Goal: Task Accomplishment & Management: Manage account settings

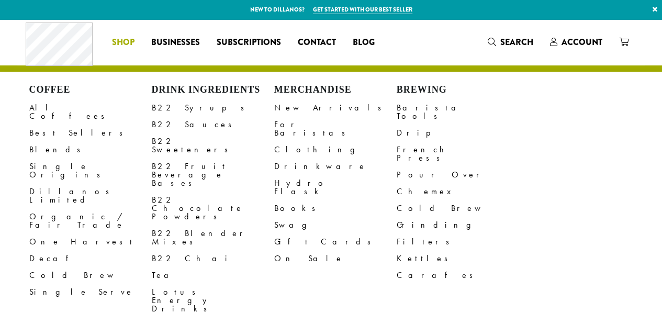
click at [118, 43] on span "Shop" at bounding box center [123, 42] width 22 height 13
click at [425, 107] on link "Barista Tools" at bounding box center [457, 111] width 122 height 25
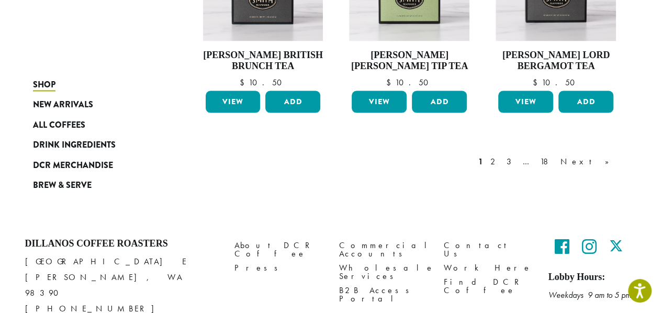
scroll to position [982, 0]
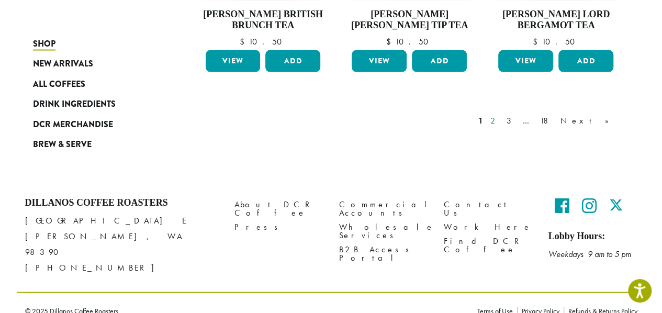
click at [501, 117] on link "2" at bounding box center [494, 120] width 13 height 13
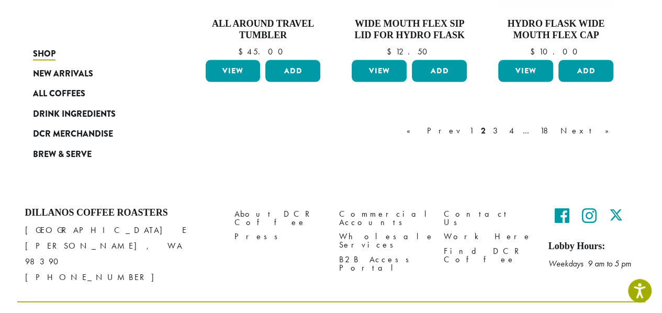
scroll to position [1015, 0]
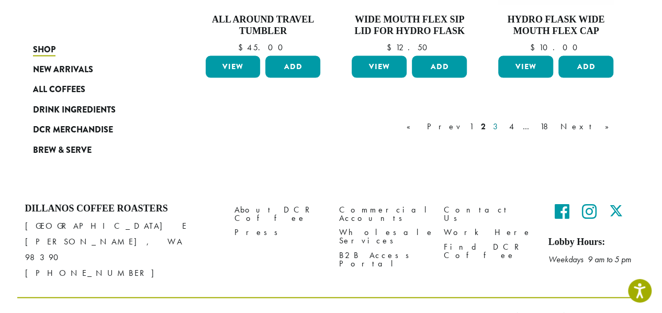
click at [504, 125] on link "3" at bounding box center [497, 126] width 13 height 13
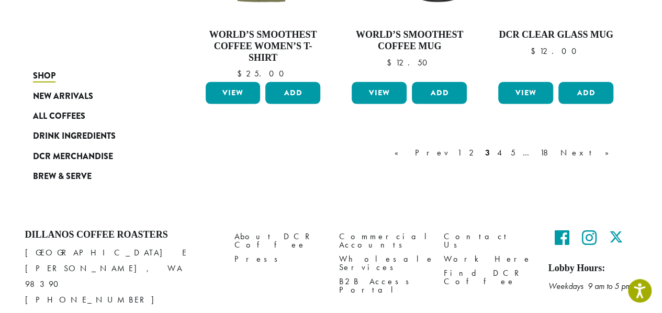
scroll to position [972, 0]
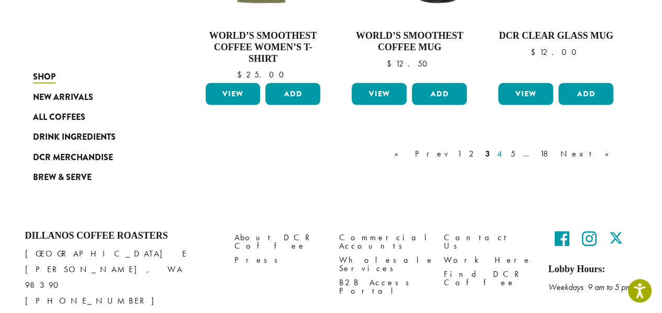
click at [505, 151] on link "4" at bounding box center [500, 153] width 10 height 13
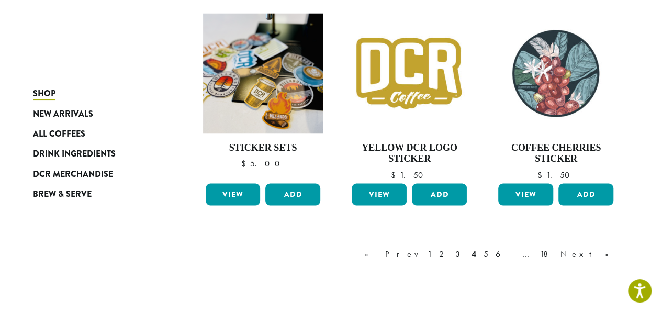
scroll to position [886, 0]
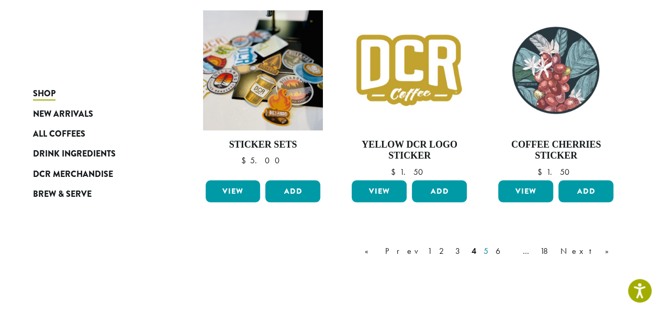
click at [490, 246] on link "5" at bounding box center [485, 250] width 9 height 13
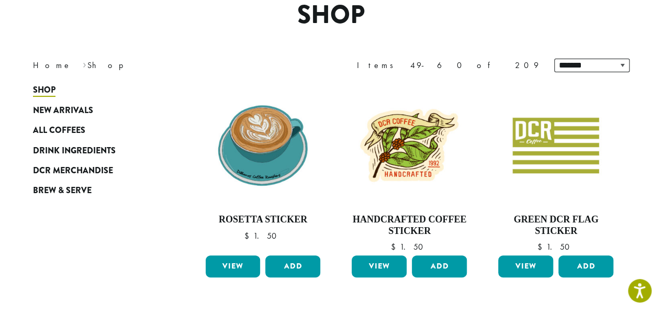
scroll to position [64, 0]
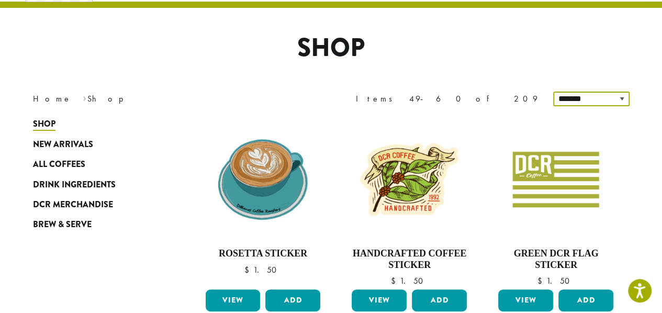
click at [580, 97] on select "**********" at bounding box center [591, 99] width 76 height 15
select select "**********"
click at [554, 92] on select "**********" at bounding box center [591, 99] width 76 height 15
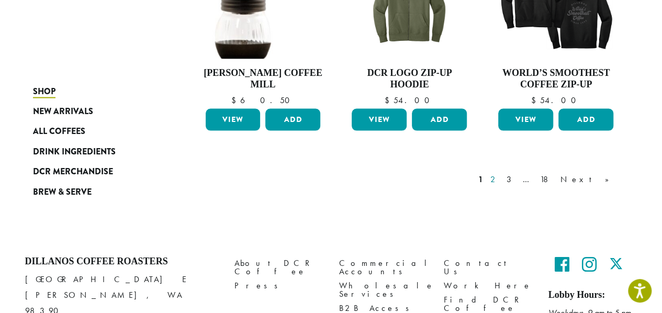
scroll to position [945, 0]
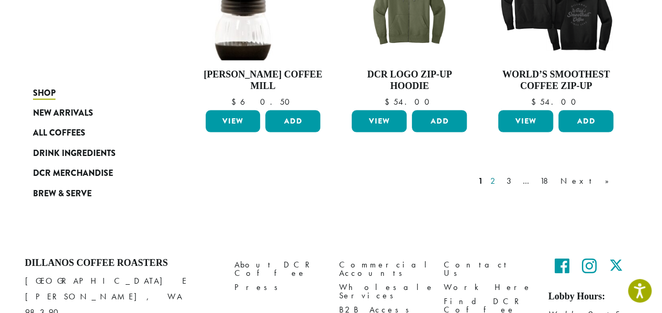
click at [501, 174] on link "2" at bounding box center [494, 180] width 13 height 13
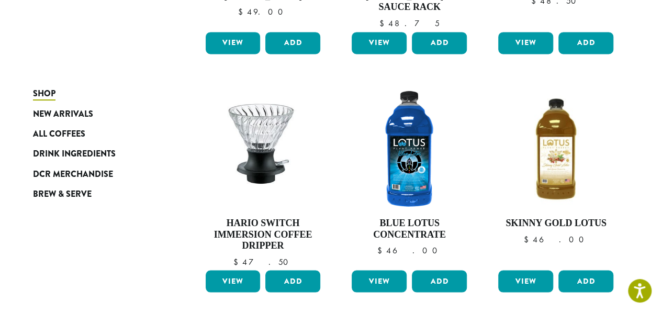
scroll to position [818, 0]
click at [58, 157] on span "Drink Ingredients" at bounding box center [74, 154] width 83 height 13
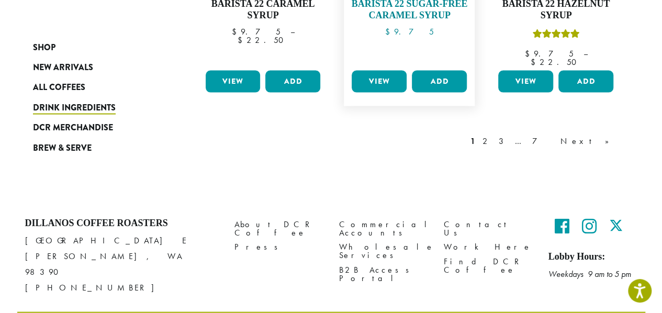
scroll to position [1037, 0]
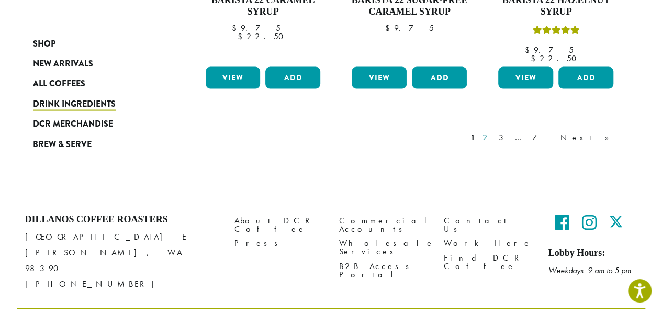
click at [493, 131] on link "2" at bounding box center [486, 137] width 13 height 13
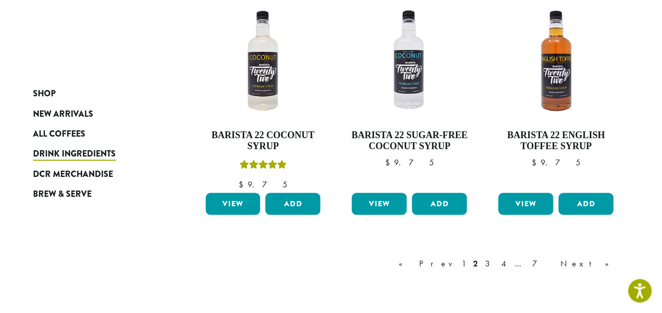
scroll to position [905, 0]
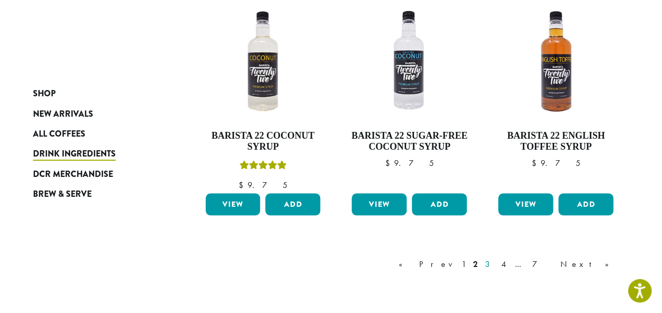
click at [496, 262] on link "3" at bounding box center [489, 263] width 13 height 13
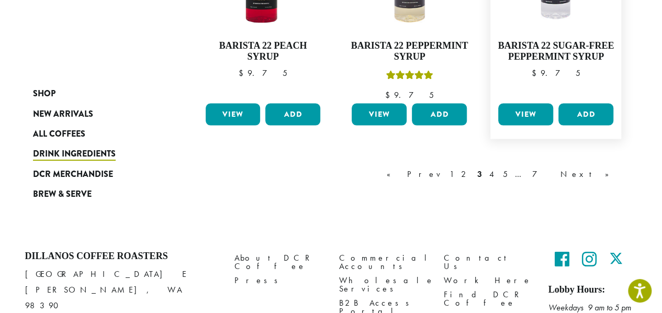
scroll to position [976, 0]
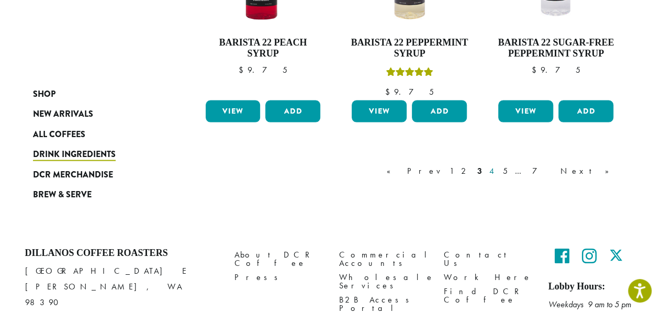
click at [497, 171] on link "4" at bounding box center [492, 170] width 10 height 13
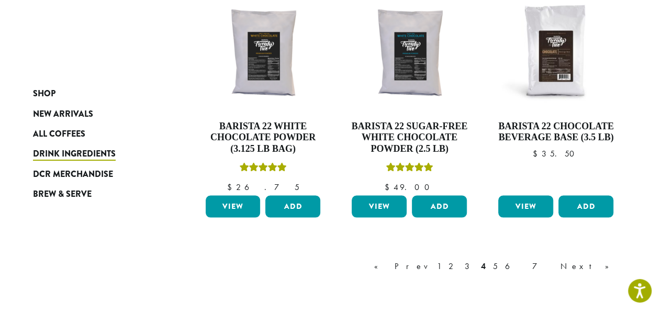
scroll to position [890, 0]
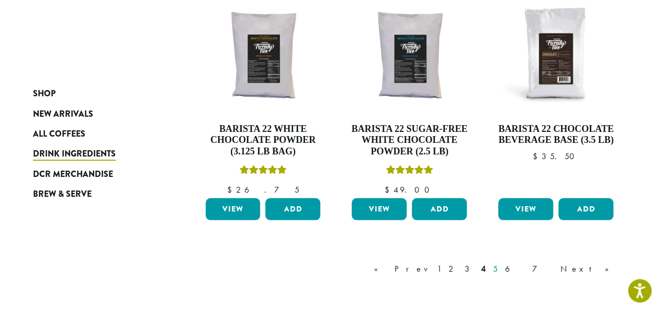
click at [500, 265] on link "5" at bounding box center [495, 268] width 9 height 13
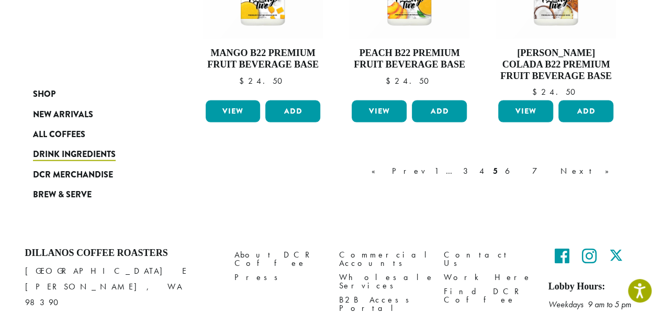
scroll to position [1070, 0]
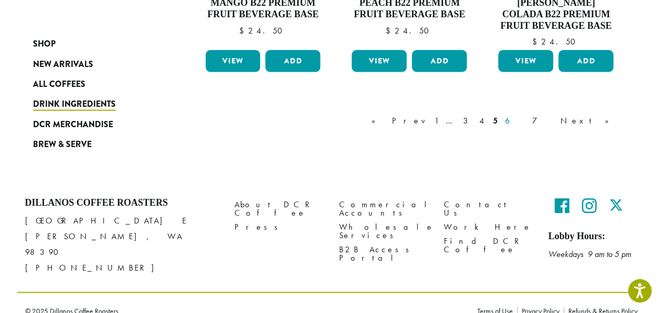
click at [527, 120] on link "6" at bounding box center [515, 121] width 24 height 13
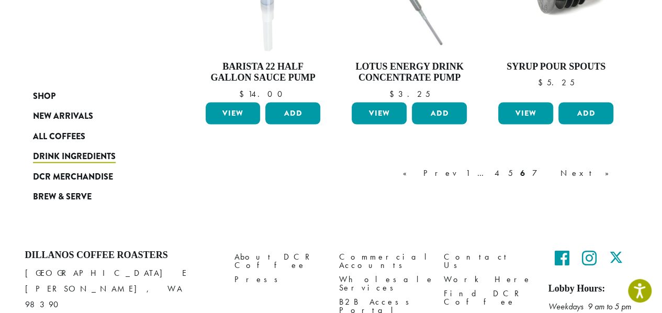
scroll to position [958, 0]
click at [555, 166] on link "7" at bounding box center [542, 172] width 25 height 13
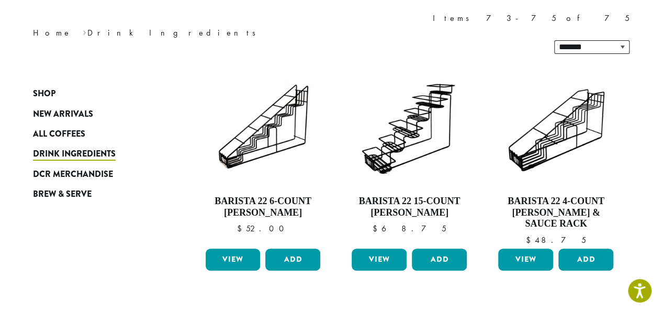
scroll to position [142, 0]
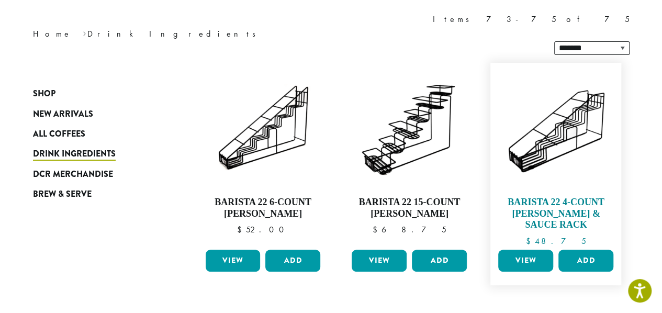
click at [554, 150] on img at bounding box center [555, 128] width 120 height 120
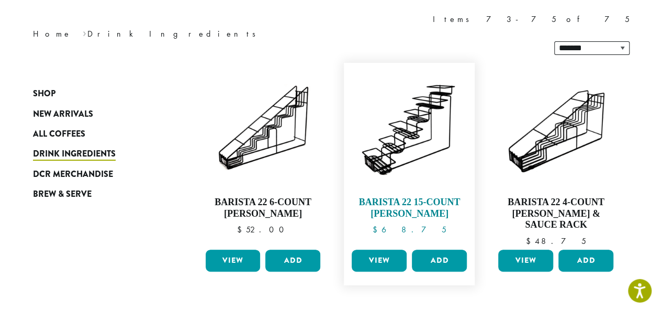
click at [415, 123] on img at bounding box center [409, 128] width 120 height 120
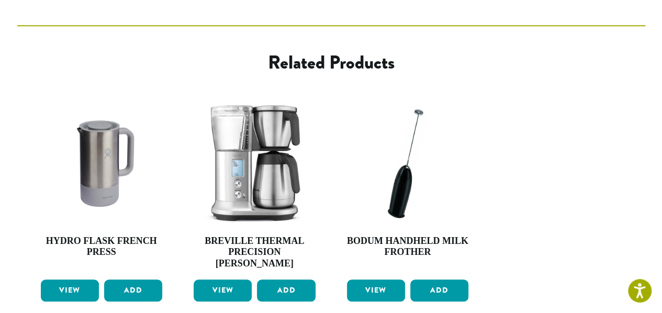
scroll to position [411, 0]
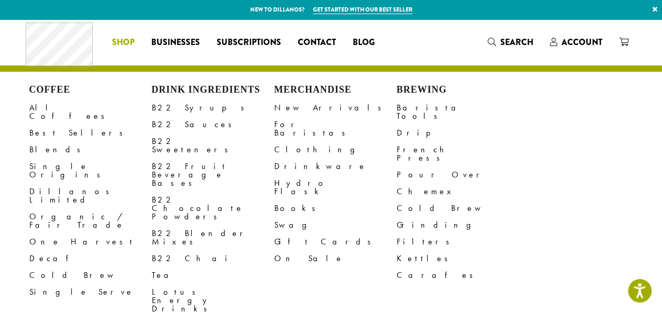
click at [337, 266] on div "Merchandise New Arrivals For Baristas Clothing Drinkware Hydro Flask Books Swag…" at bounding box center [335, 209] width 122 height 250
click at [401, 217] on link "Grinding" at bounding box center [457, 225] width 122 height 17
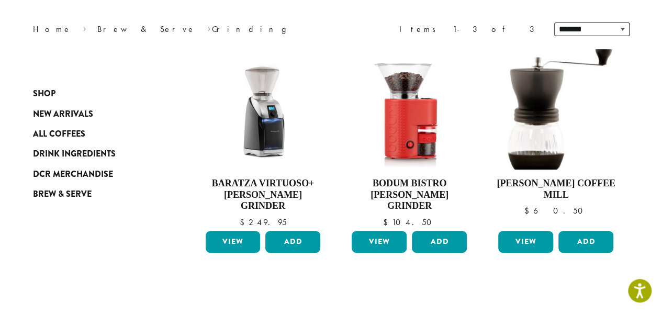
scroll to position [132, 0]
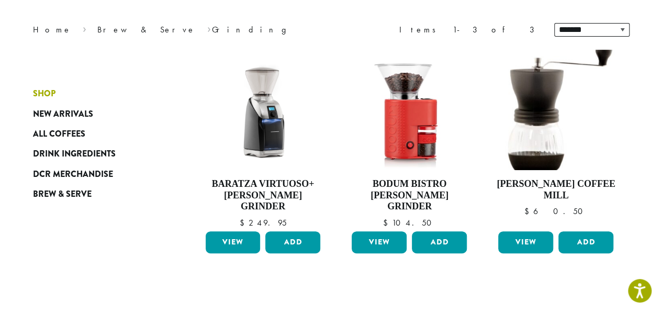
click at [41, 88] on span "Shop" at bounding box center [44, 93] width 22 height 13
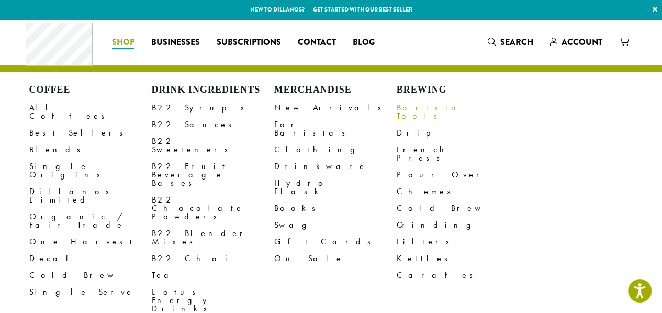
click at [408, 107] on link "Barista Tools" at bounding box center [457, 111] width 122 height 25
click at [297, 175] on link "Hydro Flask" at bounding box center [335, 187] width 122 height 25
click at [287, 141] on link "Clothing" at bounding box center [335, 149] width 122 height 17
click at [300, 158] on link "Drinkware" at bounding box center [335, 166] width 122 height 17
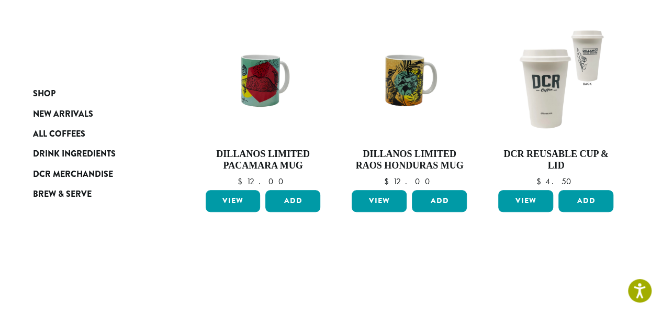
scroll to position [398, 0]
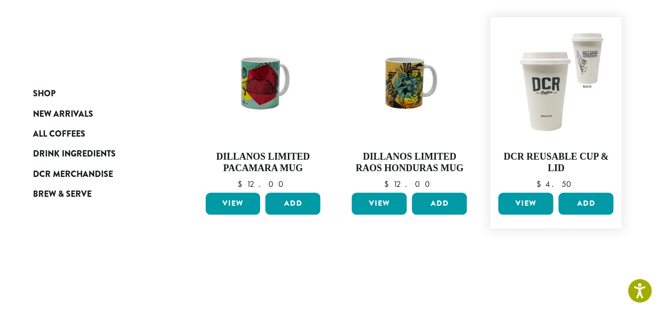
click at [535, 205] on link "View" at bounding box center [525, 203] width 55 height 22
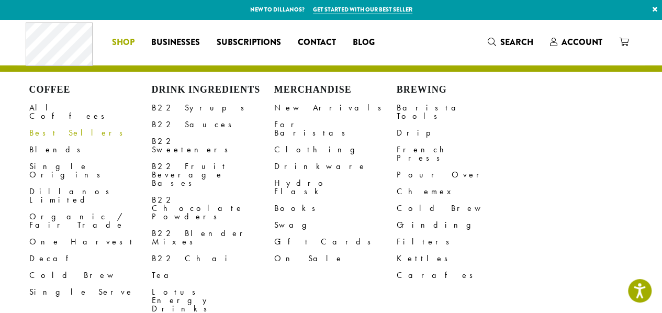
click at [36, 126] on link "Best Sellers" at bounding box center [90, 132] width 122 height 17
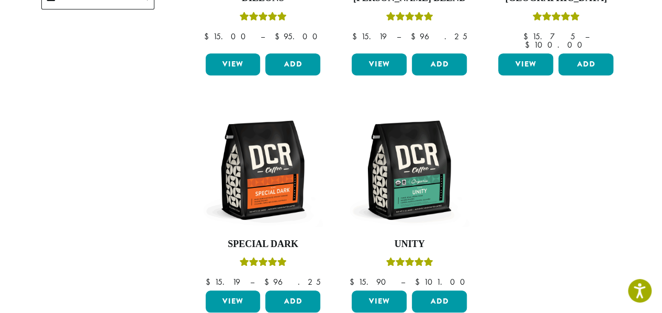
scroll to position [321, 0]
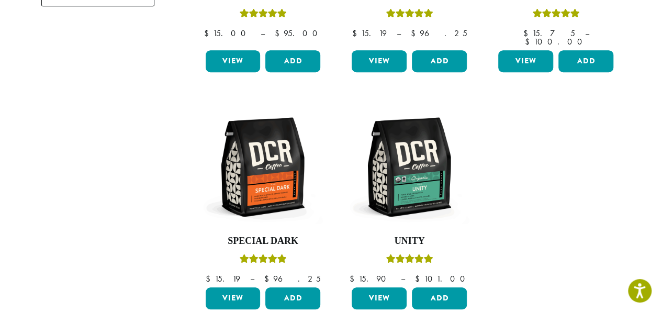
drag, startPoint x: 660, startPoint y: 154, endPoint x: 664, endPoint y: 163, distance: 9.4
click at [661, 163] on html "Accessibility Screen-Reader Guide, Feedback, and Issue Reporting | New window N…" at bounding box center [331, 116] width 662 height 875
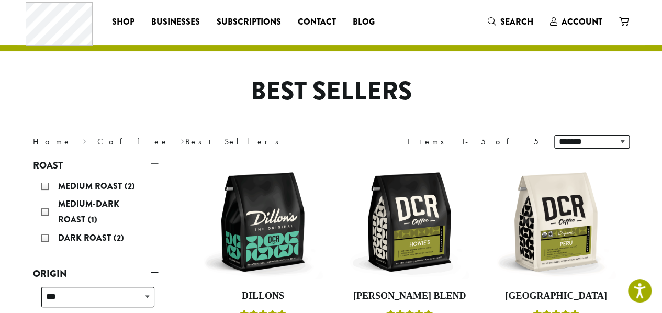
scroll to position [19, 0]
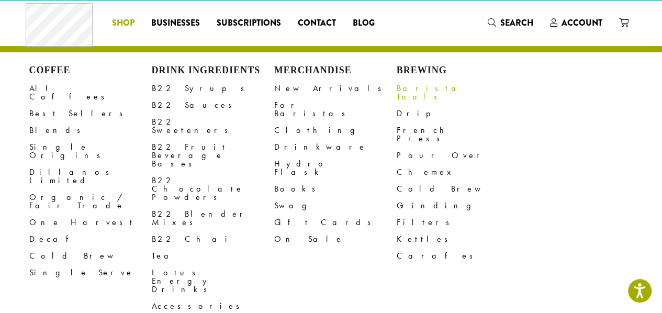
click at [408, 91] on link "Barista Tools" at bounding box center [457, 92] width 122 height 25
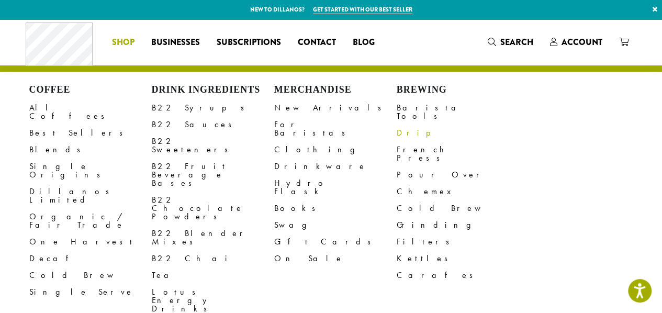
click at [405, 127] on link "Drip" at bounding box center [457, 132] width 122 height 17
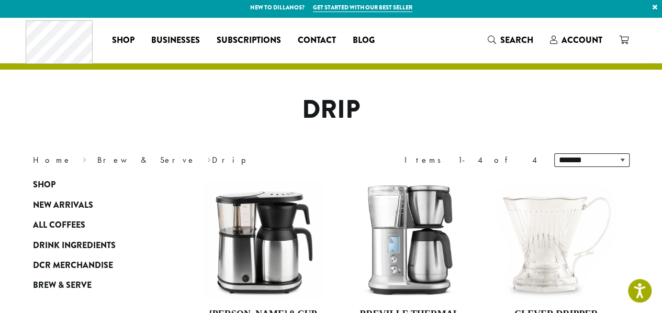
scroll to position [1, 0]
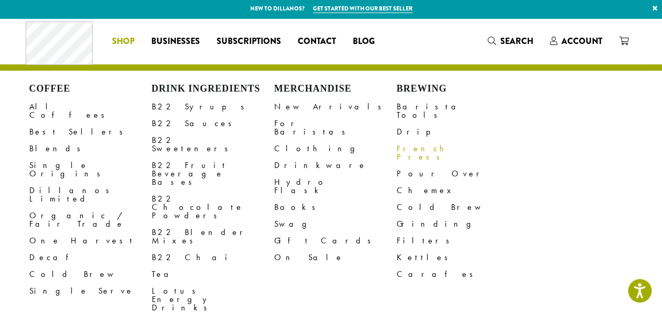
click at [409, 142] on link "French Press" at bounding box center [457, 152] width 122 height 25
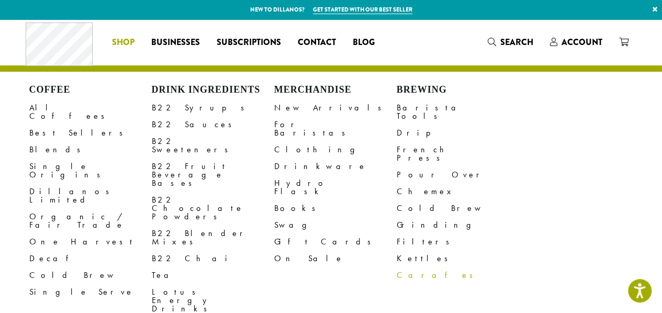
click at [413, 267] on link "Carafes" at bounding box center [457, 275] width 122 height 17
click at [186, 284] on link "Lotus Energy Drinks" at bounding box center [213, 300] width 122 height 33
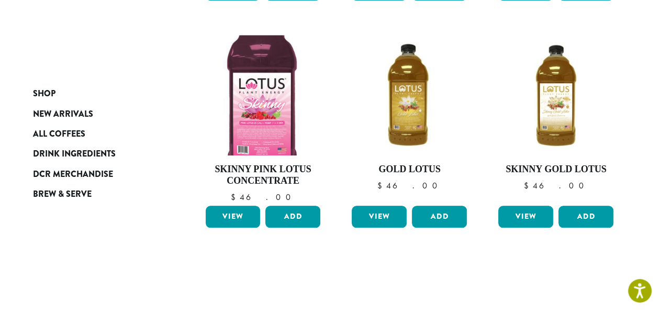
scroll to position [517, 0]
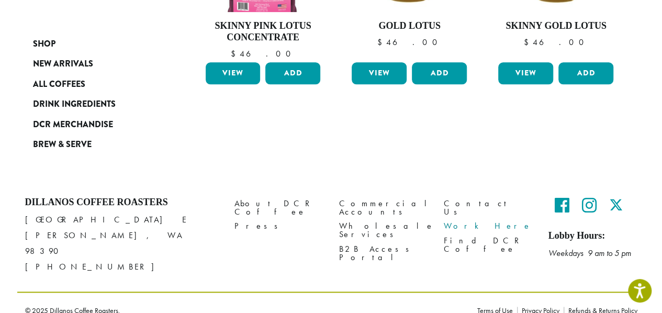
click at [461, 219] on link "Work Here" at bounding box center [488, 226] width 89 height 14
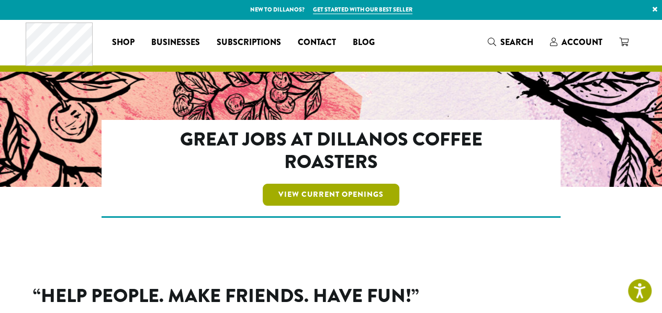
click at [393, 197] on link "View Current Openings" at bounding box center [331, 195] width 137 height 22
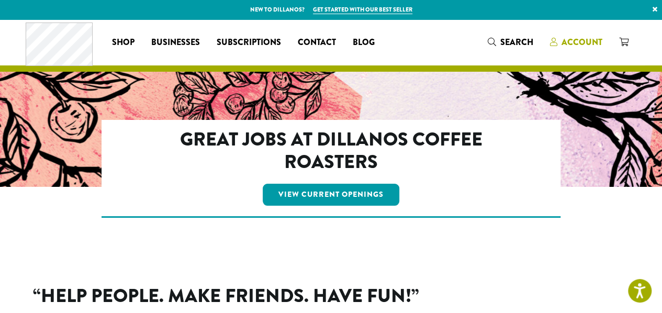
click at [593, 44] on span "Account" at bounding box center [581, 42] width 41 height 12
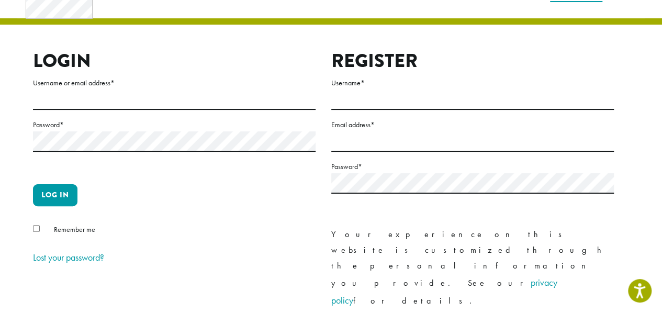
scroll to position [49, 0]
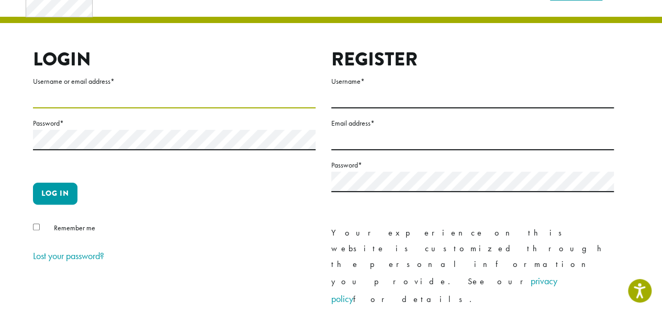
click at [179, 96] on input "Username or email address *" at bounding box center [174, 98] width 282 height 20
type input "**********"
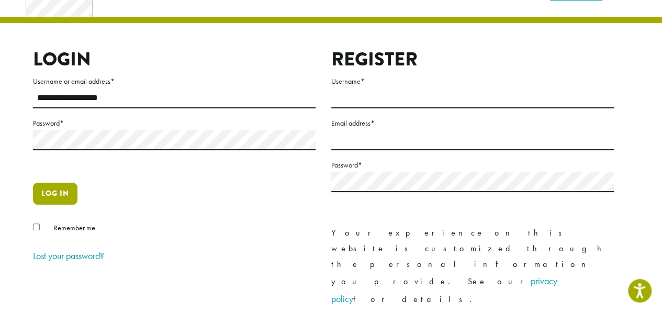
click at [66, 196] on button "Log in" at bounding box center [55, 194] width 44 height 22
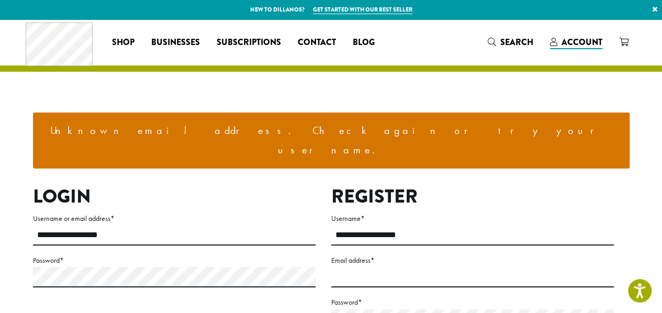
click at [231, 113] on ul "Unknown email address. Check again or try your username." at bounding box center [331, 140] width 596 height 56
click at [230, 83] on div "**********" at bounding box center [331, 280] width 628 height 523
